Goal: Information Seeking & Learning: Learn about a topic

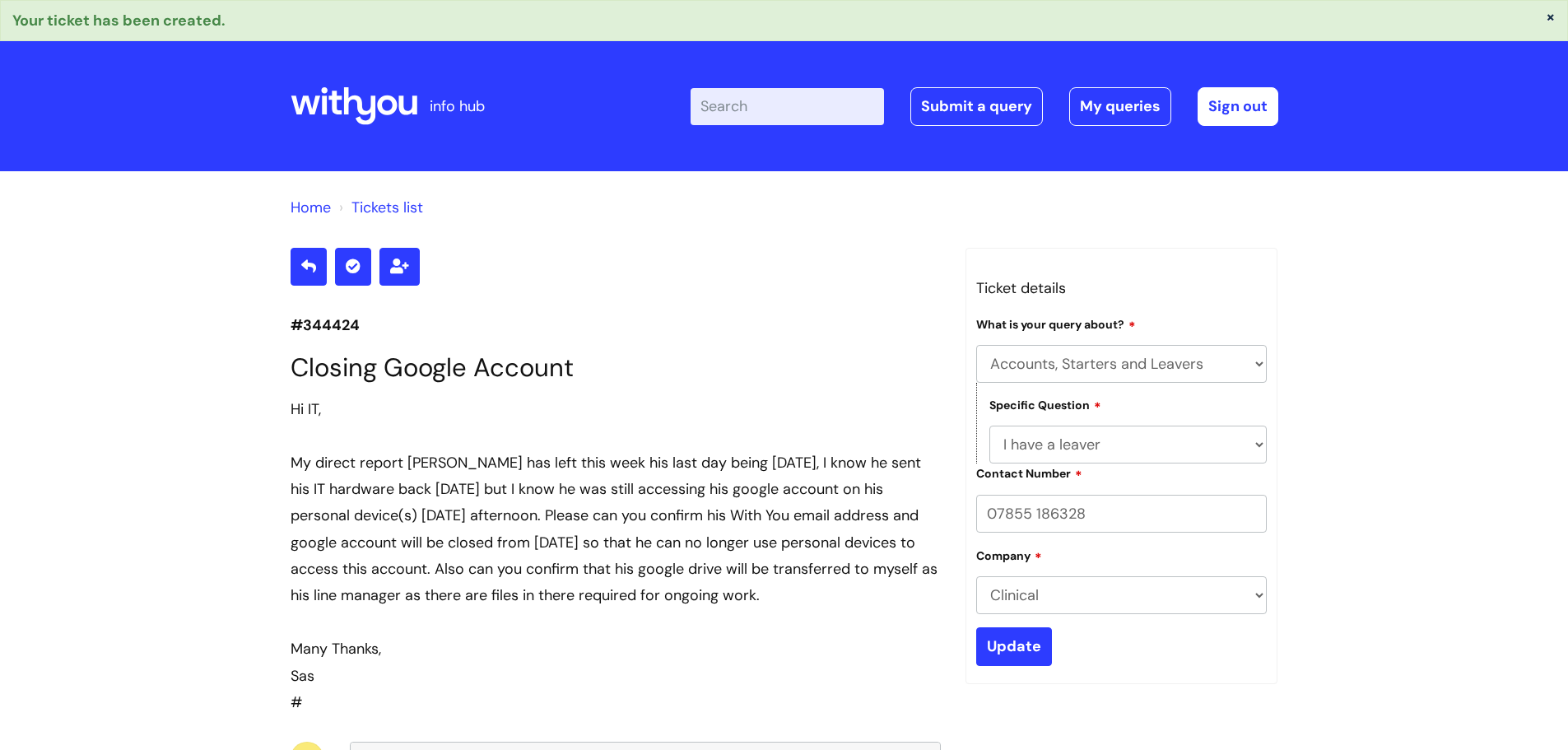
select select "Accounts, Starters and Leavers"
select select "I have a leaver"
click at [368, 94] on icon at bounding box center [354, 107] width 126 height 40
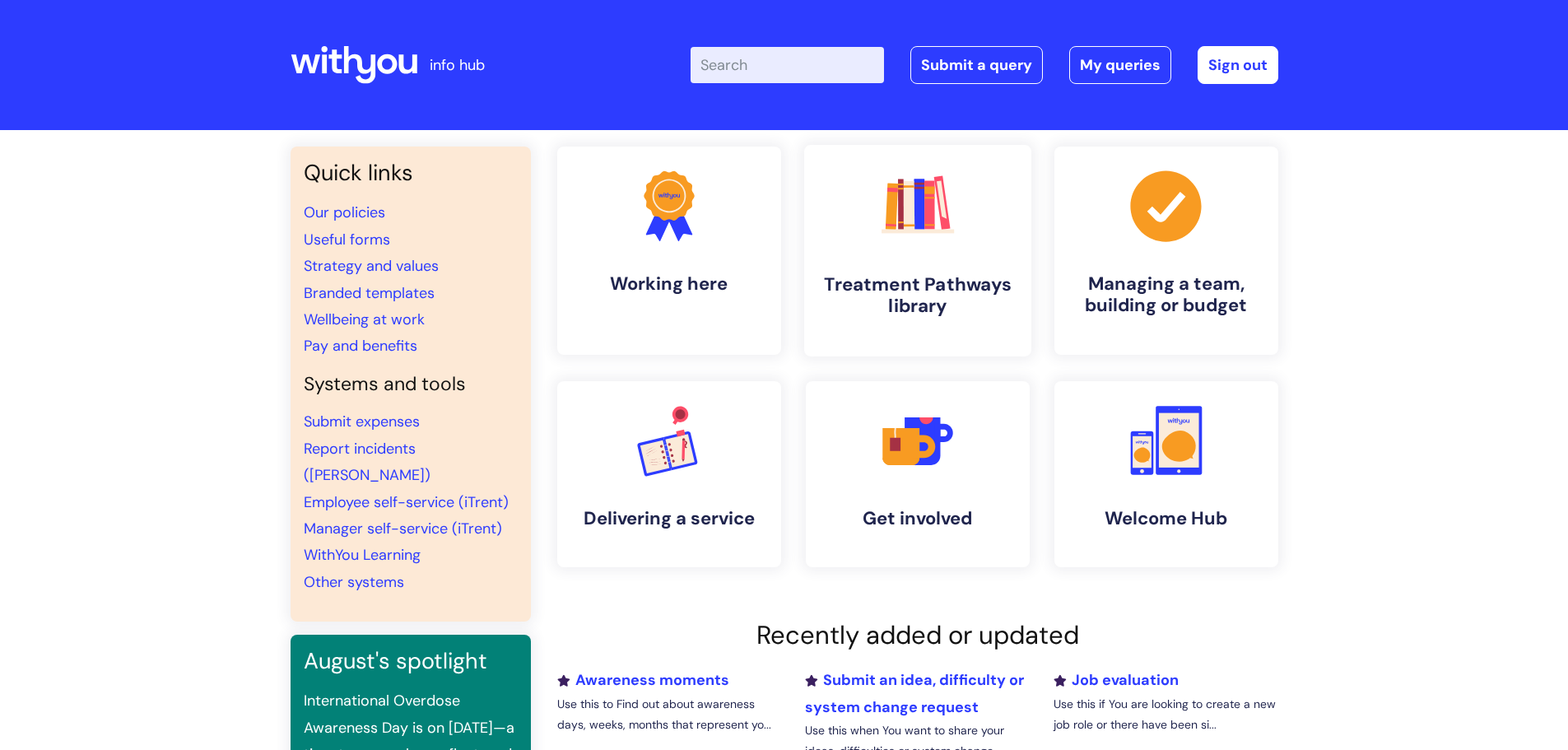
click at [890, 300] on h4 "Treatment Pathways library" at bounding box center [917, 295] width 201 height 44
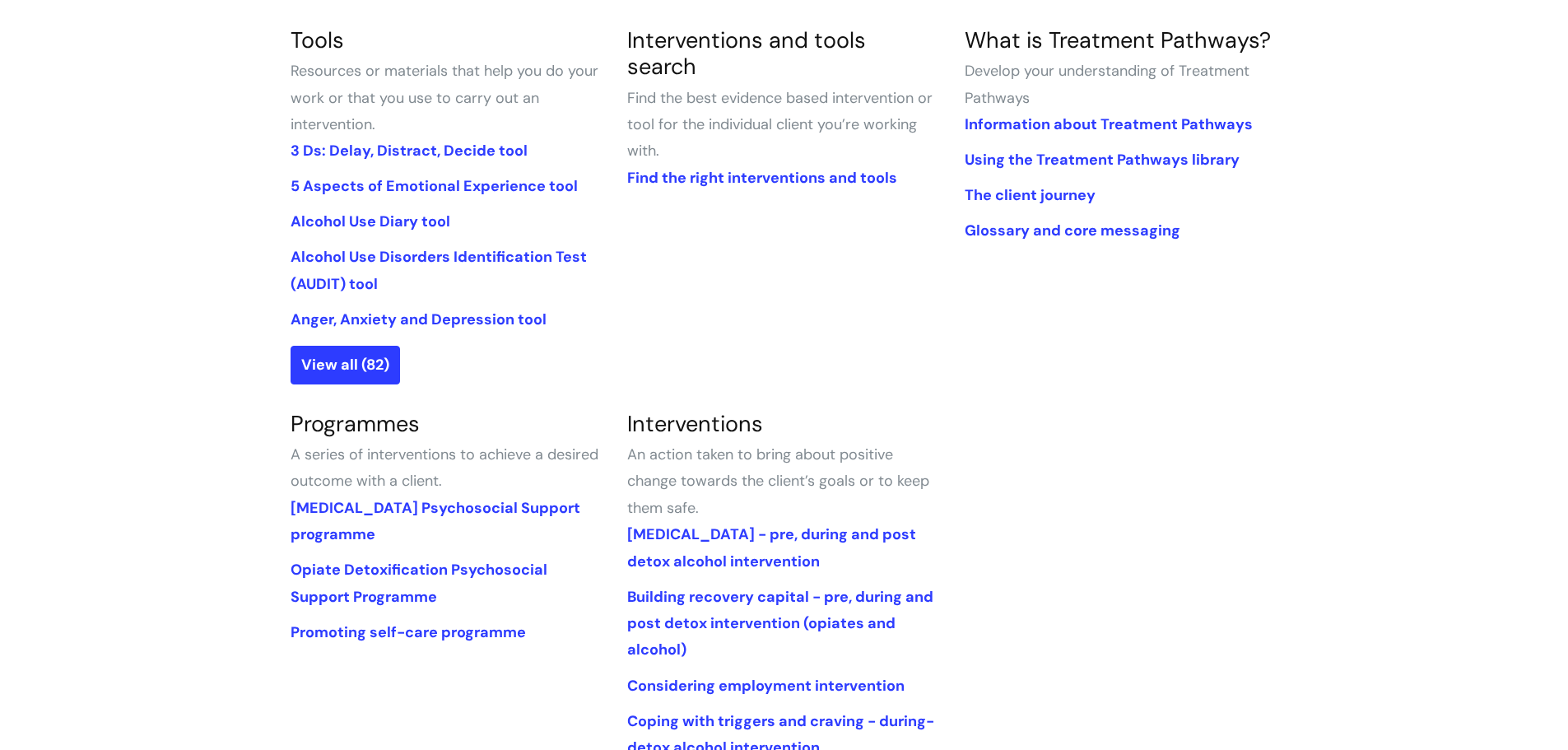
scroll to position [576, 0]
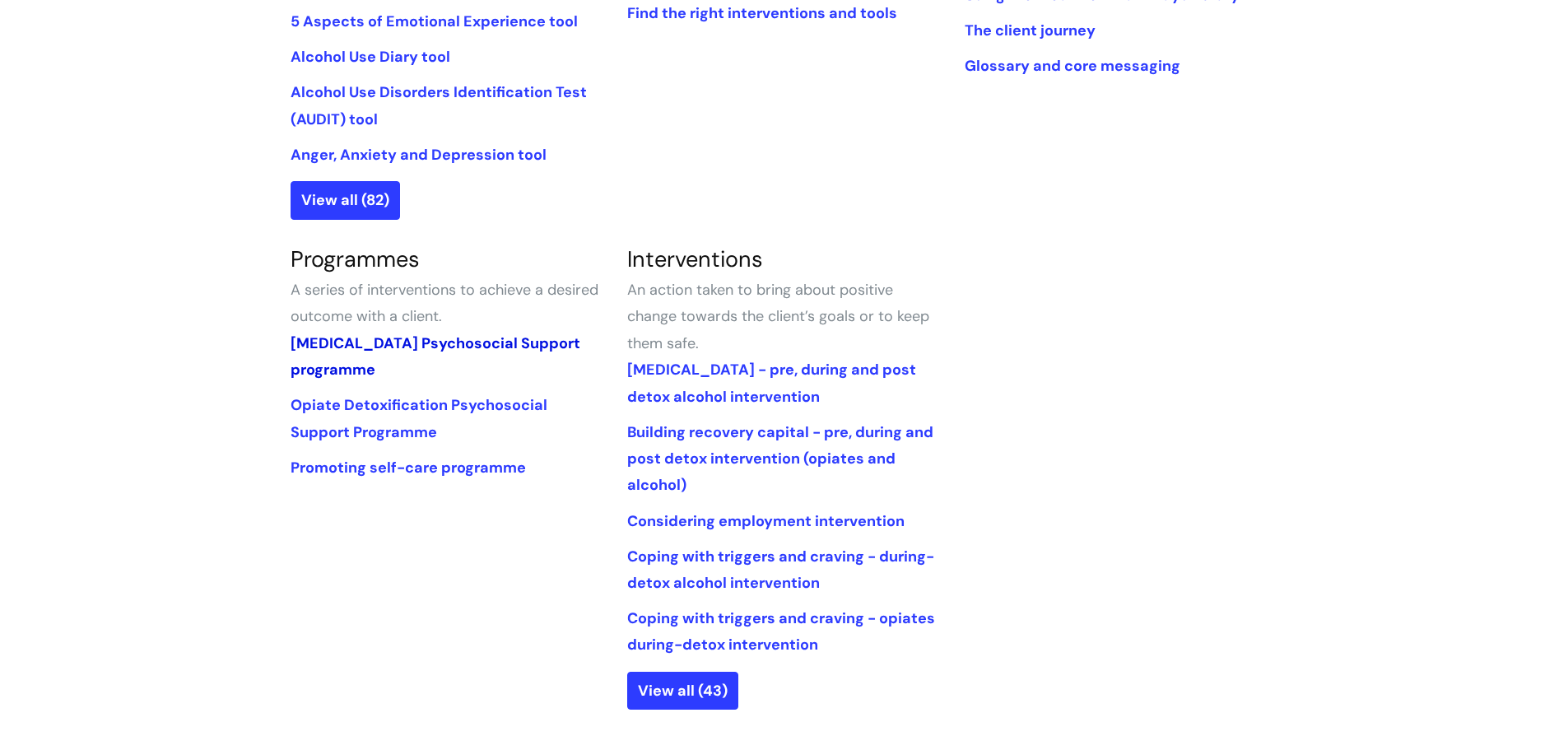
click at [411, 347] on link "Alcohol Detoxification Psychosocial Support programme" at bounding box center [435, 356] width 289 height 46
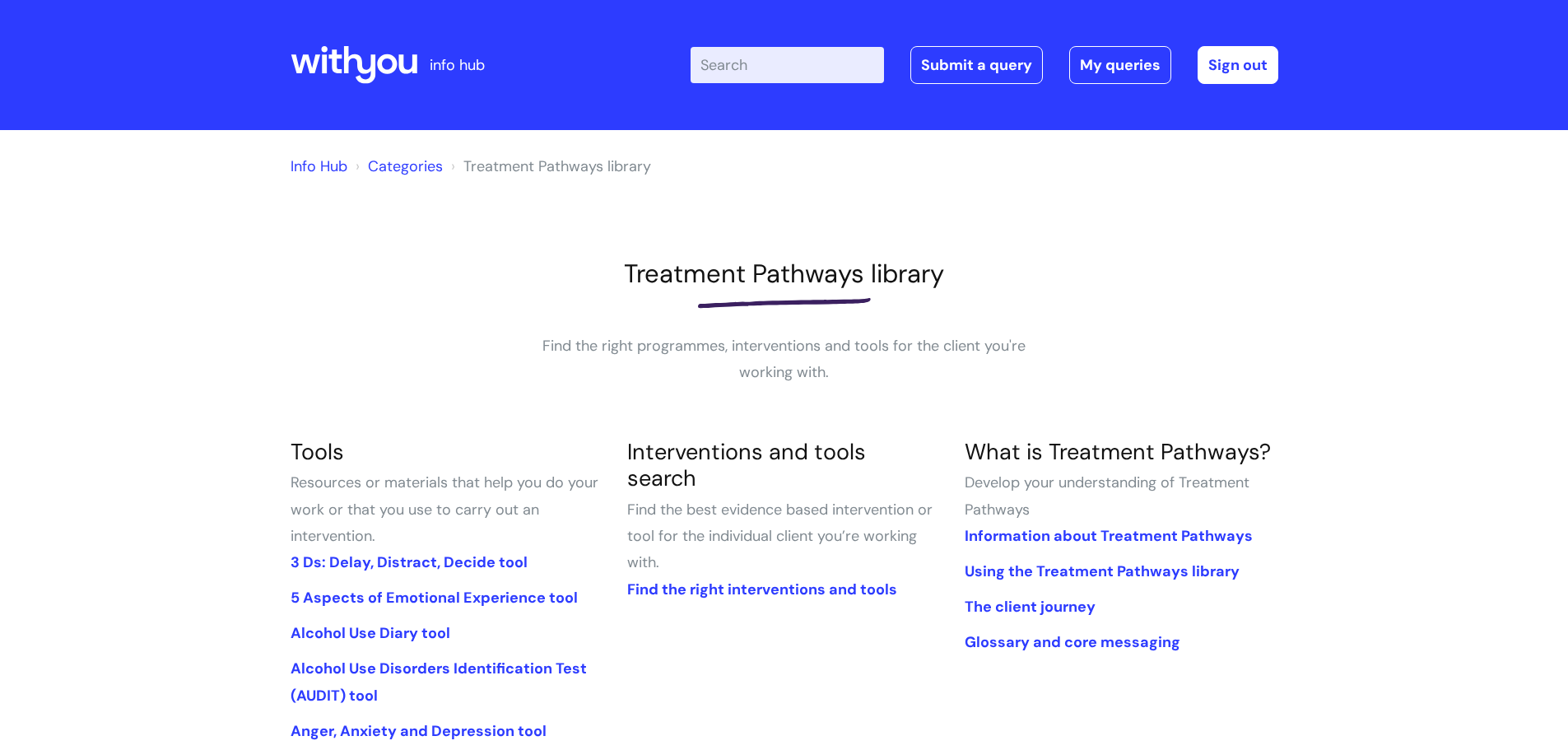
scroll to position [576, 0]
